Goal: Entertainment & Leisure: Browse casually

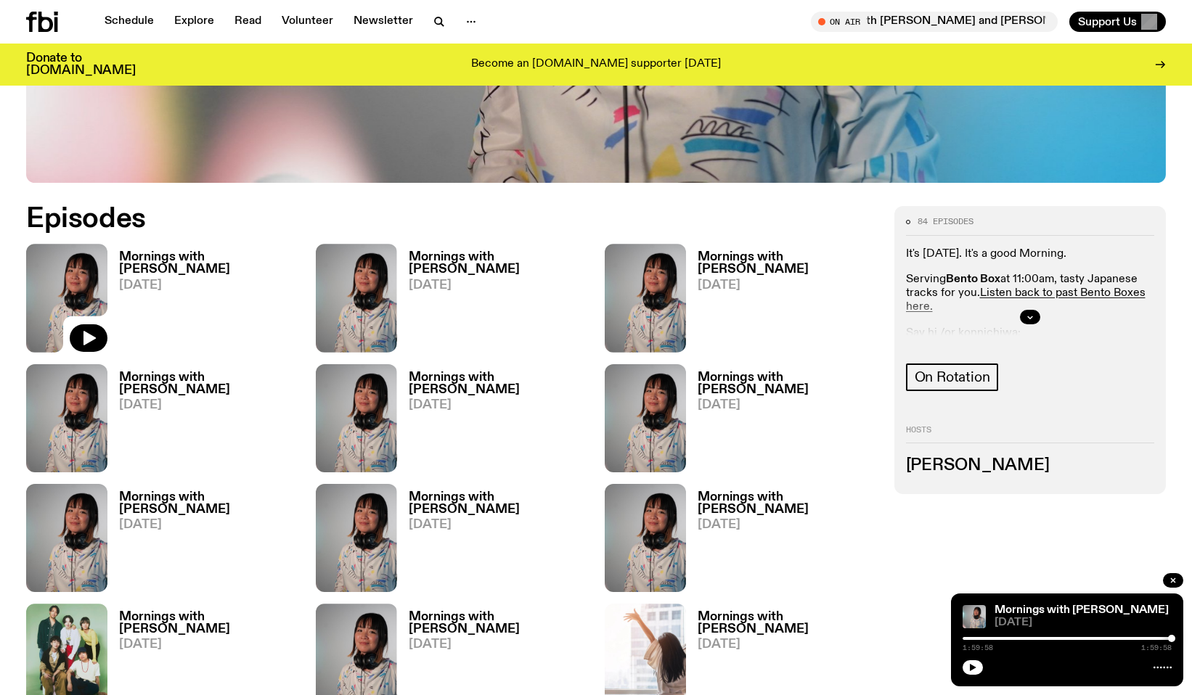
scroll to position [665, 0]
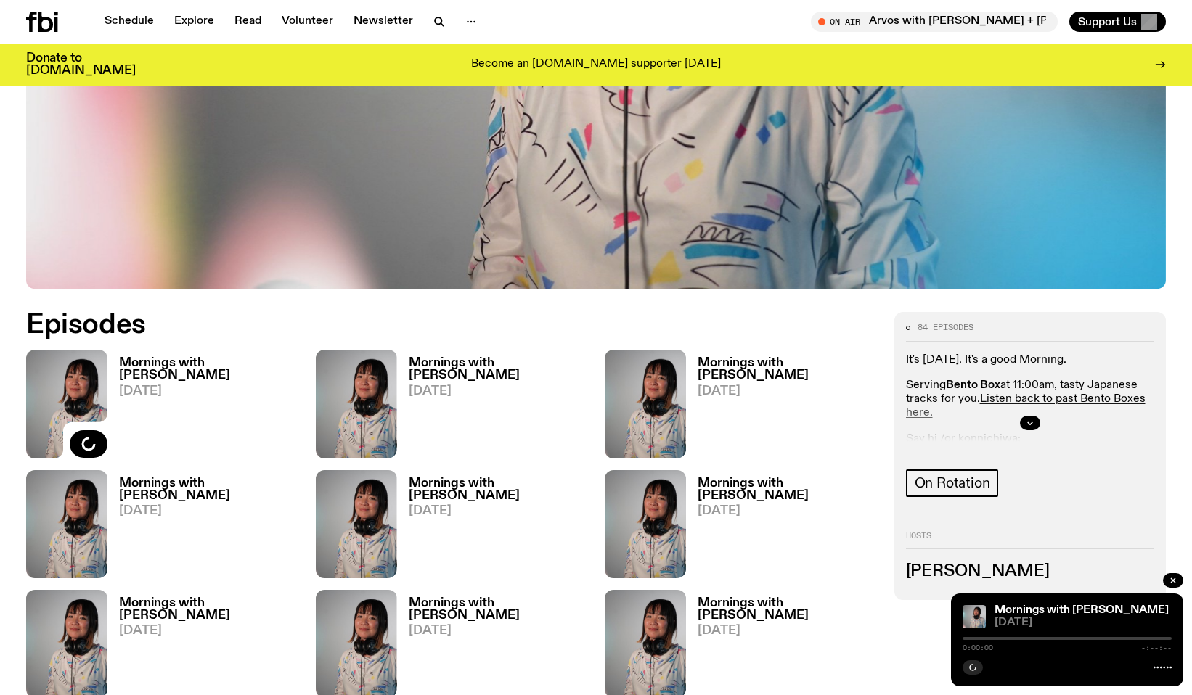
scroll to position [559, 0]
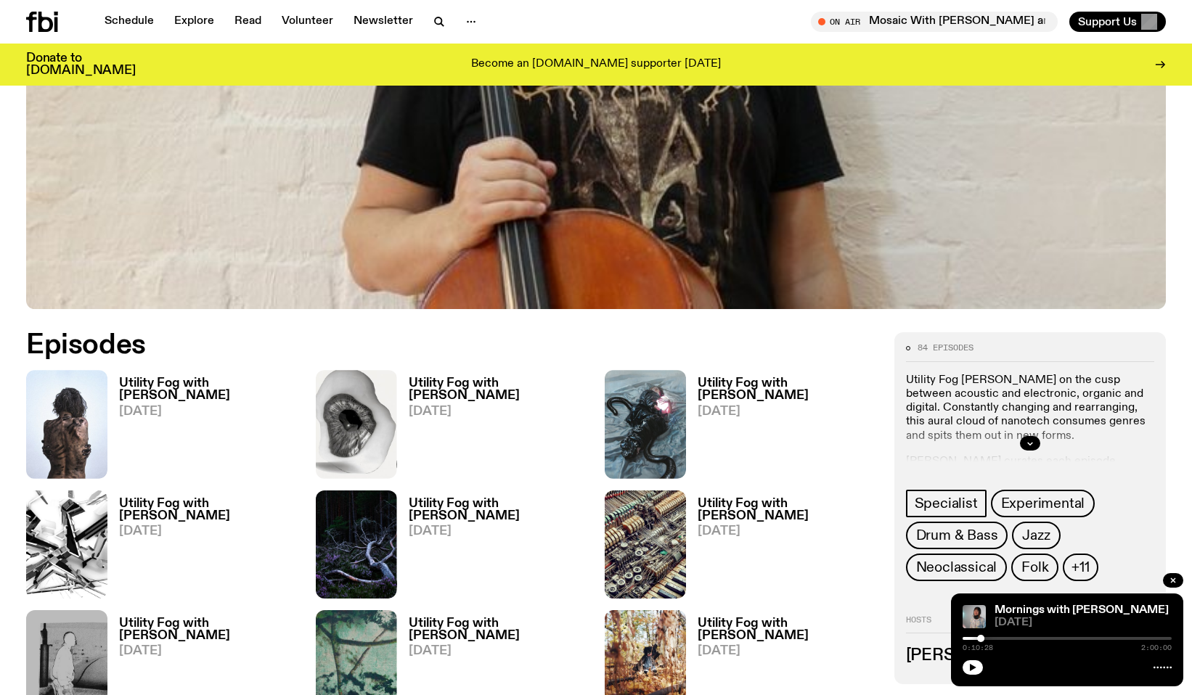
scroll to position [599, 0]
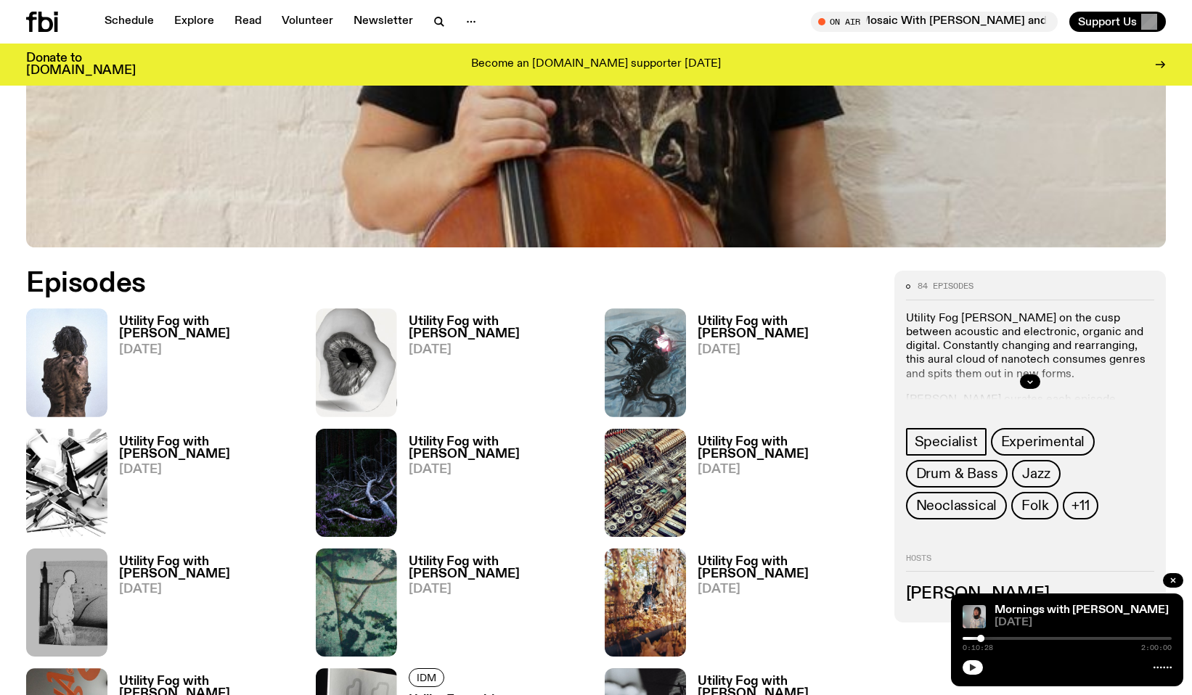
click at [975, 666] on icon "button" at bounding box center [972, 667] width 9 height 9
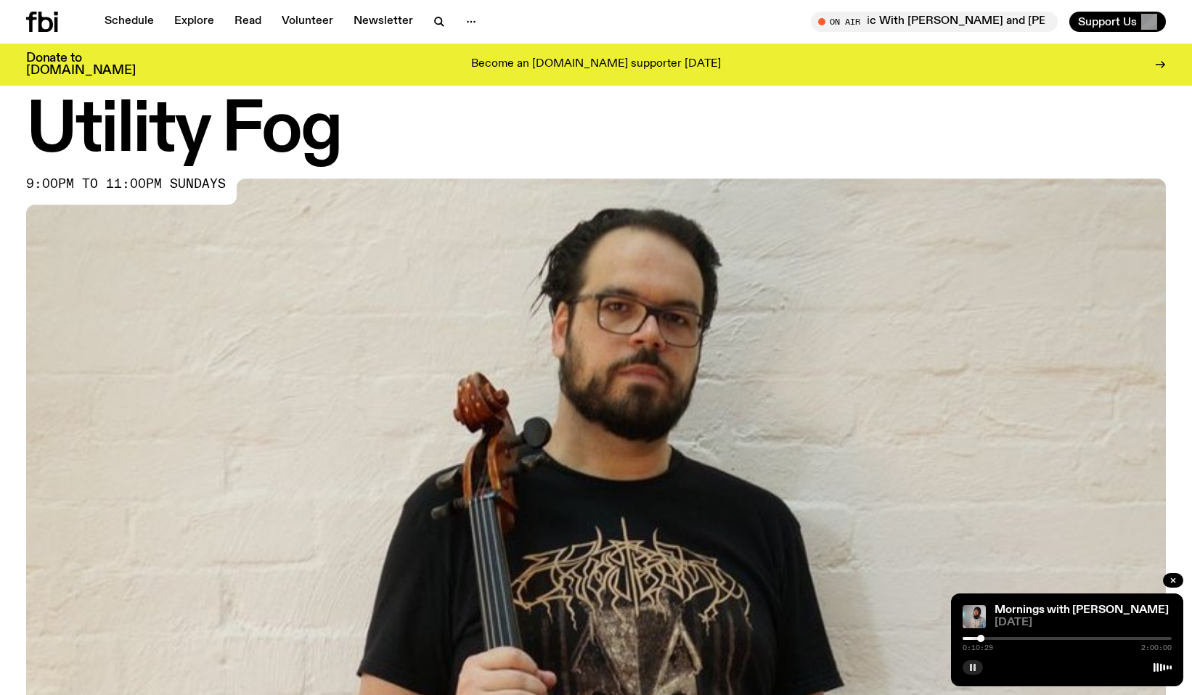
scroll to position [0, 0]
